Goal: Information Seeking & Learning: Learn about a topic

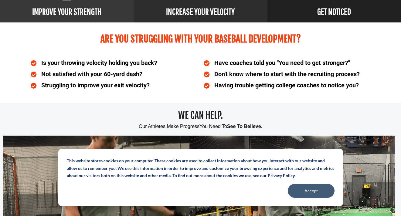
scroll to position [330, 0]
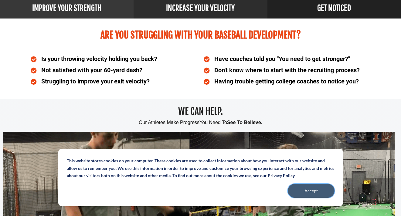
click at [301, 186] on button "Accept" at bounding box center [311, 191] width 47 height 14
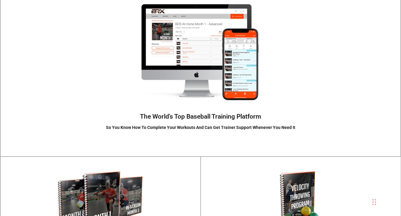
scroll to position [842, 0]
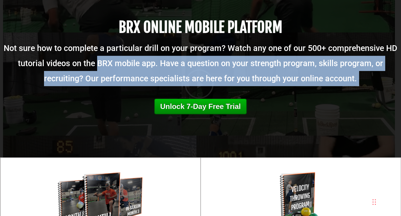
drag, startPoint x: 81, startPoint y: 65, endPoint x: 298, endPoint y: 92, distance: 219.2
click at [298, 92] on div "BRX ONLINE MOBILE PLATFORM Not sure how to complete a particular drill on your …" at bounding box center [200, 67] width 401 height 94
drag, startPoint x: 295, startPoint y: 91, endPoint x: 237, endPoint y: 50, distance: 70.7
click at [294, 91] on div "BRX ONLINE MOBILE PLATFORM Not sure how to complete a particular drill on your …" at bounding box center [200, 67] width 401 height 94
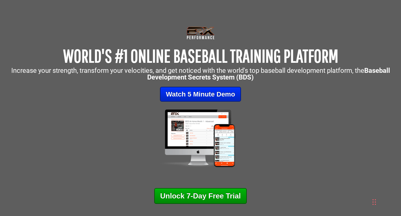
scroll to position [0, 0]
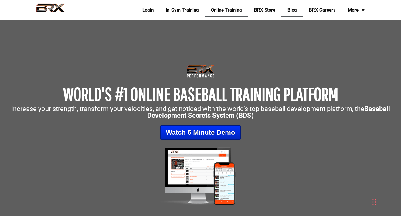
click at [293, 9] on link "Blog" at bounding box center [293, 10] width 22 height 14
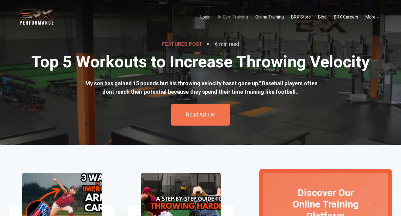
click at [242, 15] on link "In-Gym Training" at bounding box center [232, 17] width 37 height 12
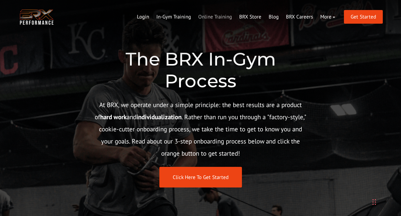
click at [226, 19] on link "Online Training" at bounding box center [215, 17] width 41 height 15
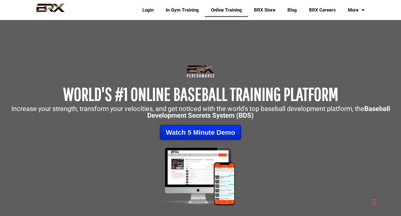
click at [197, 133] on link "Watch 5 Minute Demo" at bounding box center [200, 132] width 81 height 15
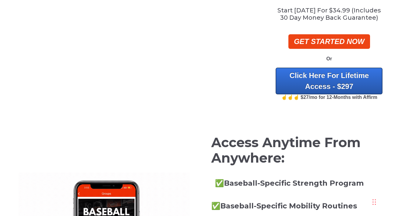
scroll to position [147, 0]
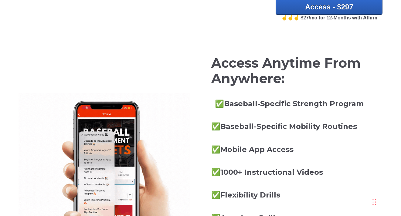
scroll to position [0, 0]
